Goal: Task Accomplishment & Management: Manage account settings

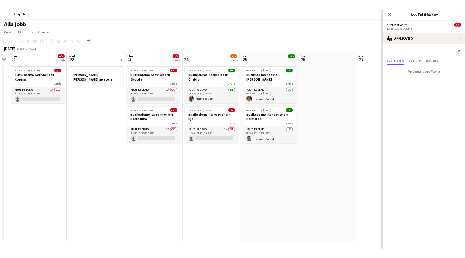
scroll to position [0, 198]
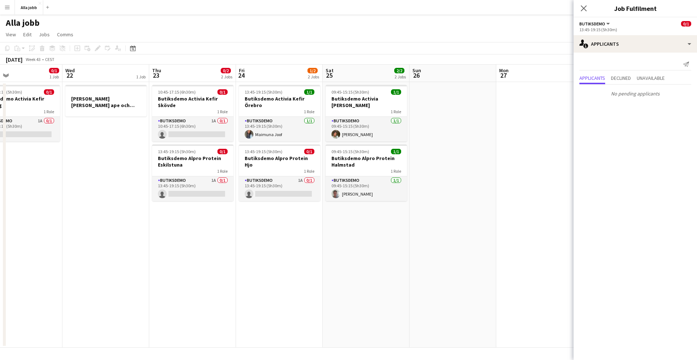
click at [353, 227] on app-date-cell "09:45-15:15 (5h30m) 1/1 Butiksdemo Activia Kefir Borås 1 Role Butiksdemo 1/1 09…" at bounding box center [366, 215] width 87 height 266
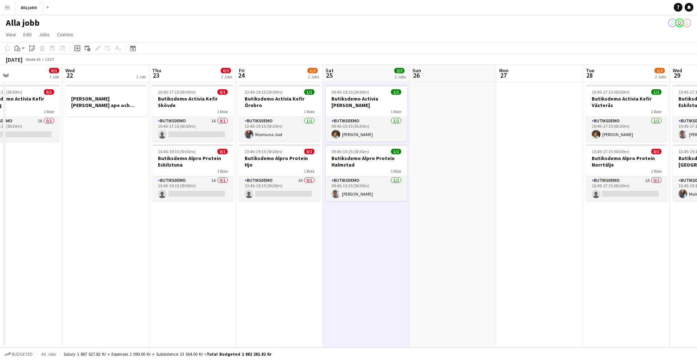
click at [77, 49] on icon "Add job" at bounding box center [77, 48] width 6 height 6
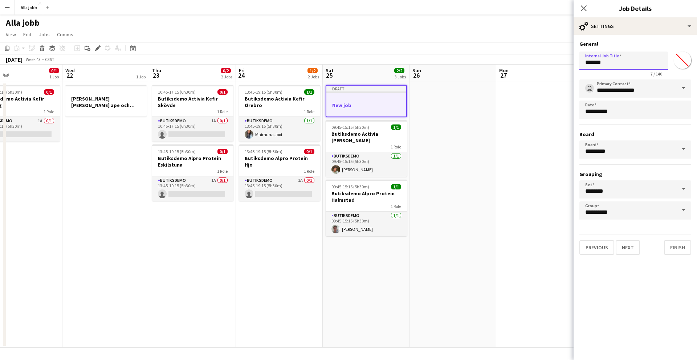
drag, startPoint x: 610, startPoint y: 63, endPoint x: 568, endPoint y: 63, distance: 41.4
click at [568, 63] on body "Menu Boards Boards Boards All jobs Status Workforce Workforce My Workforce Recr…" at bounding box center [348, 180] width 697 height 360
type input "**********"
click at [675, 253] on button "Finish" at bounding box center [677, 247] width 27 height 15
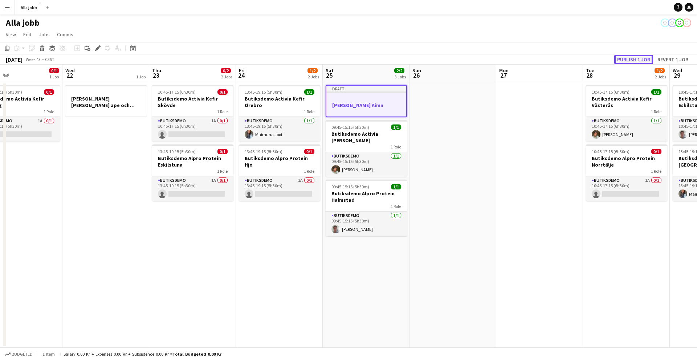
click at [629, 59] on button "Publish 1 job" at bounding box center [633, 59] width 39 height 9
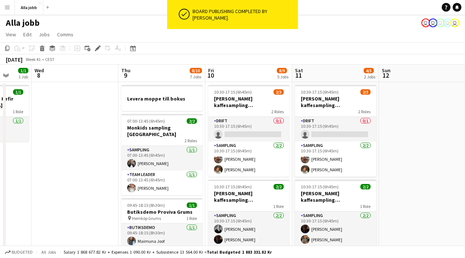
scroll to position [0, 231]
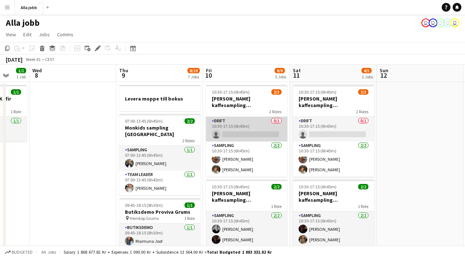
click at [243, 131] on app-card-role "Drift 0/1 10:30-17:15 (6h45m) single-neutral-actions" at bounding box center [246, 129] width 81 height 25
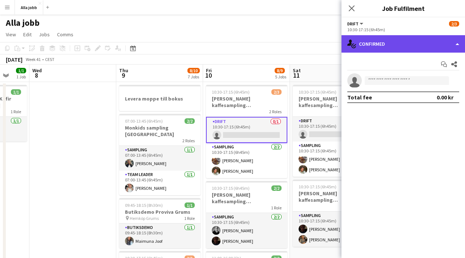
click at [400, 48] on div "single-neutral-actions-check-2 Confirmed" at bounding box center [402, 43] width 123 height 17
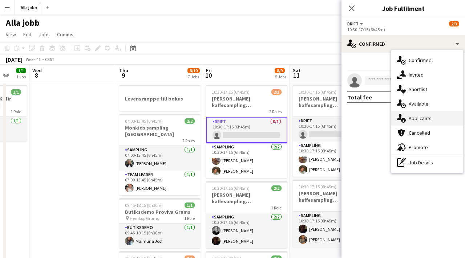
click at [418, 122] on div "single-neutral-actions-information Applicants" at bounding box center [427, 118] width 72 height 15
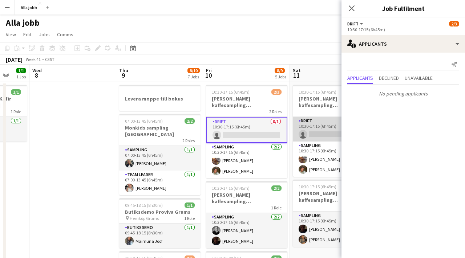
click at [313, 131] on app-card-role "Drift 0/1 10:30-17:15 (6h45m) single-neutral-actions" at bounding box center [333, 129] width 81 height 25
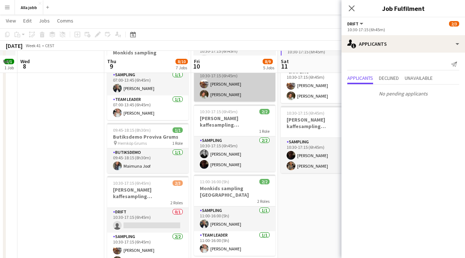
scroll to position [87, 0]
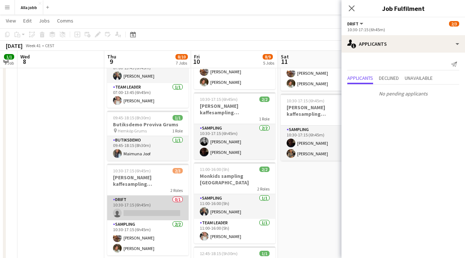
click at [129, 201] on app-card-role "Drift 0/1 10:30-17:15 (6h45m) single-neutral-actions" at bounding box center [147, 208] width 81 height 25
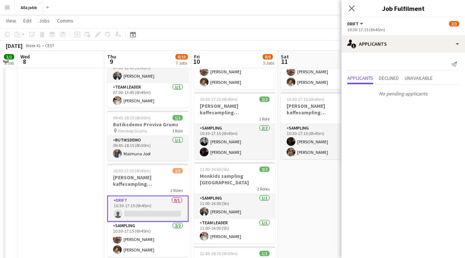
click at [305, 199] on app-date-cell "10:30-17:15 (6h45m) 2/3 Barbour kaffesampling Köpenhamn 2 Roles Drift 0/1 10:30…" at bounding box center [321, 235] width 87 height 480
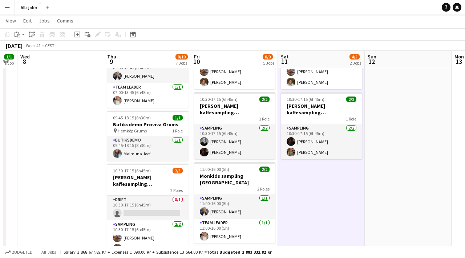
click at [305, 199] on app-date-cell "10:30-17:15 (6h45m) 2/3 Barbour kaffesampling Köpenhamn 2 Roles Drift 0/1 10:30…" at bounding box center [321, 235] width 87 height 480
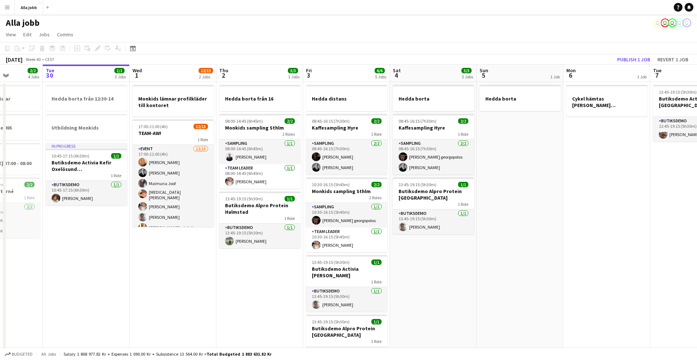
scroll to position [0, 217]
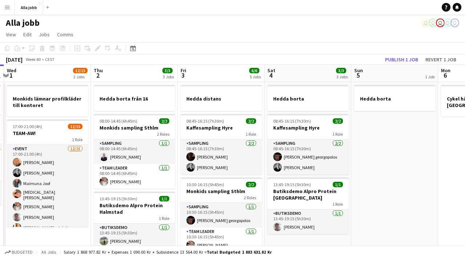
scroll to position [37, 0]
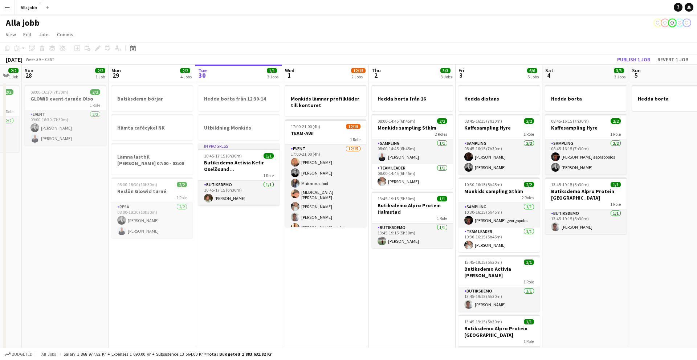
scroll to position [0, 239]
